Goal: Find specific page/section: Find specific page/section

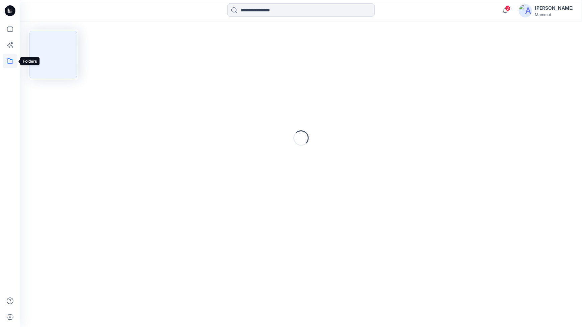
click at [12, 64] on icon at bounding box center [10, 61] width 15 height 15
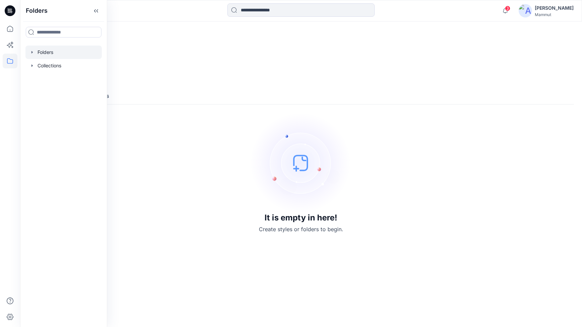
click at [51, 53] on div at bounding box center [63, 52] width 76 height 13
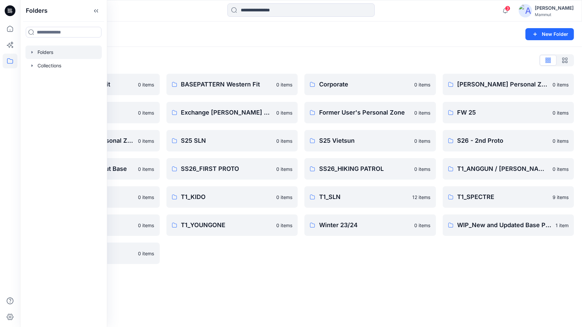
click at [273, 256] on div "BASEPATTERN Western Fit 0 items Exchange [PERSON_NAME] & [PERSON_NAME] 0 items …" at bounding box center [232, 169] width 132 height 190
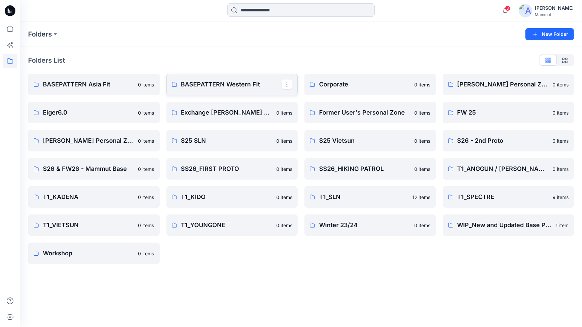
click at [235, 80] on p "BASEPATTERN Western Fit" at bounding box center [231, 84] width 101 height 9
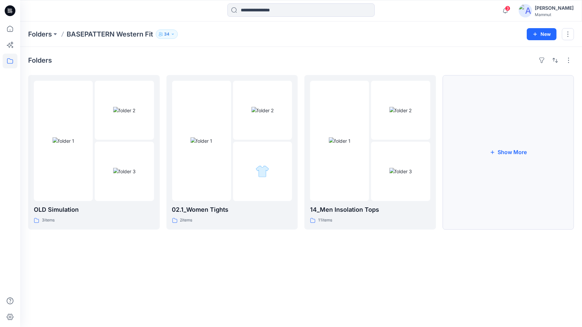
click at [502, 154] on button "Show More" at bounding box center [508, 152] width 132 height 154
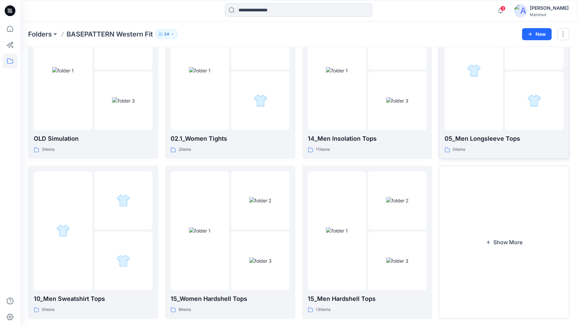
scroll to position [80, 0]
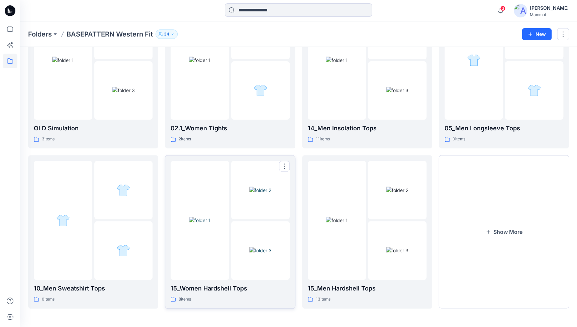
click at [271, 193] on img at bounding box center [260, 189] width 22 height 7
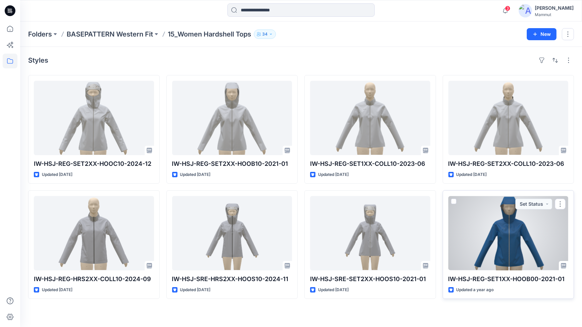
click at [511, 248] on div at bounding box center [508, 233] width 120 height 74
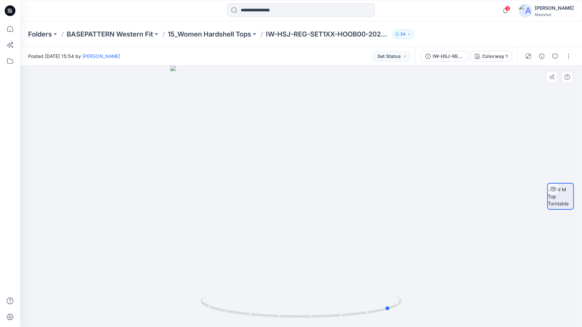
drag, startPoint x: 342, startPoint y: 240, endPoint x: 381, endPoint y: 213, distance: 47.7
click at [431, 249] on div at bounding box center [301, 196] width 562 height 261
click at [208, 34] on p "15_Women Hardshell Tops" at bounding box center [209, 33] width 83 height 9
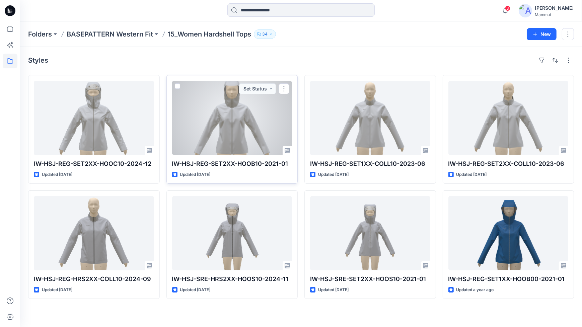
click at [234, 118] on div at bounding box center [232, 118] width 120 height 74
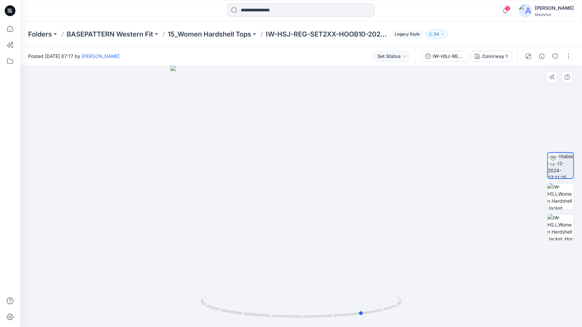
drag, startPoint x: 335, startPoint y: 224, endPoint x: 397, endPoint y: 222, distance: 62.3
click at [397, 222] on div at bounding box center [301, 196] width 562 height 261
drag, startPoint x: 302, startPoint y: 245, endPoint x: 376, endPoint y: 234, distance: 75.4
click at [376, 234] on div at bounding box center [301, 196] width 562 height 261
click at [226, 33] on p "15_Women Hardshell Tops" at bounding box center [209, 33] width 83 height 9
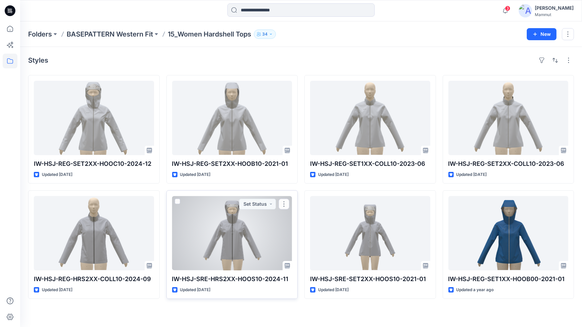
click at [228, 254] on div at bounding box center [232, 233] width 120 height 74
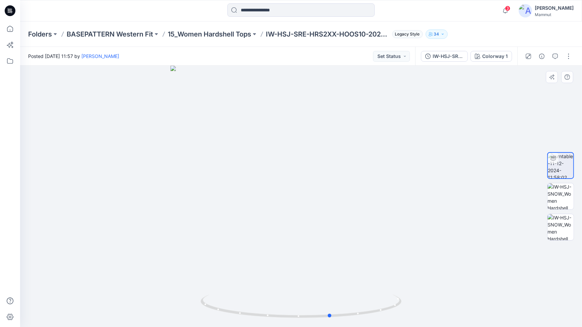
drag, startPoint x: 318, startPoint y: 248, endPoint x: 147, endPoint y: 256, distance: 171.2
click at [147, 256] on div at bounding box center [301, 196] width 562 height 261
drag, startPoint x: 357, startPoint y: 314, endPoint x: 152, endPoint y: 300, distance: 205.6
click at [152, 300] on div at bounding box center [301, 196] width 562 height 261
